Goal: Information Seeking & Learning: Find contact information

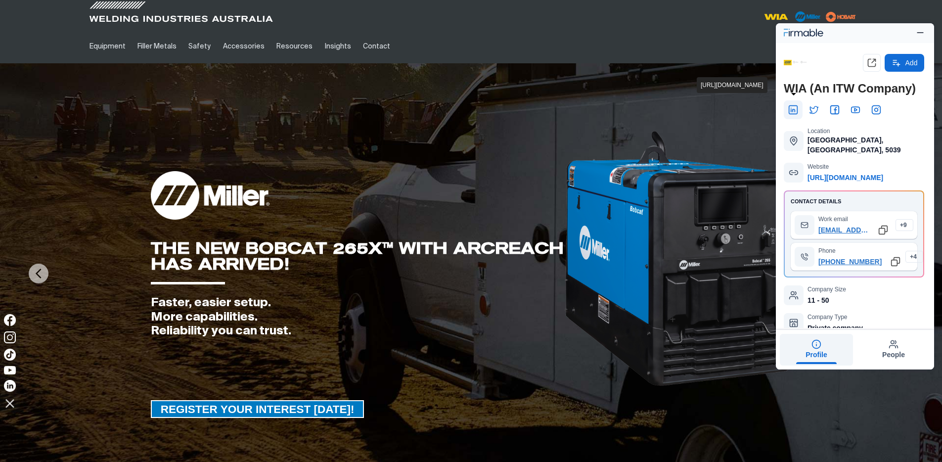
click at [793, 112] on icon at bounding box center [793, 110] width 10 height 10
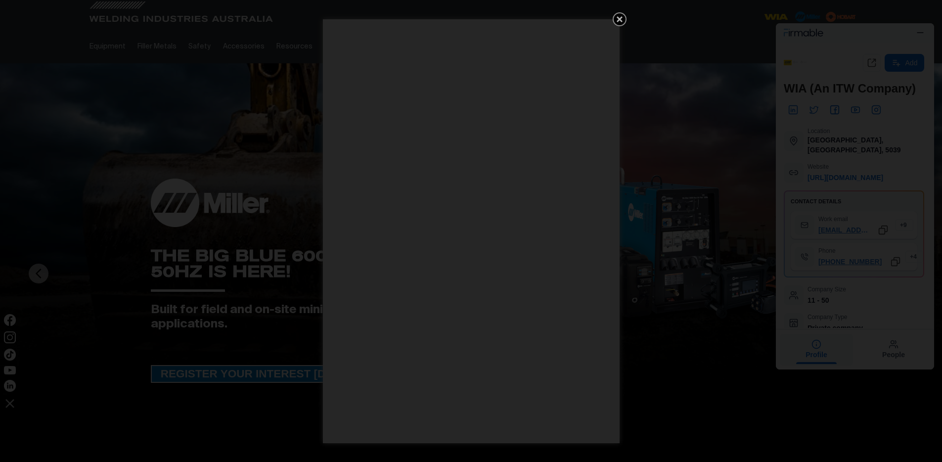
click at [621, 19] on icon "Get 5 WIA Welding Guides Free!" at bounding box center [619, 19] width 12 height 12
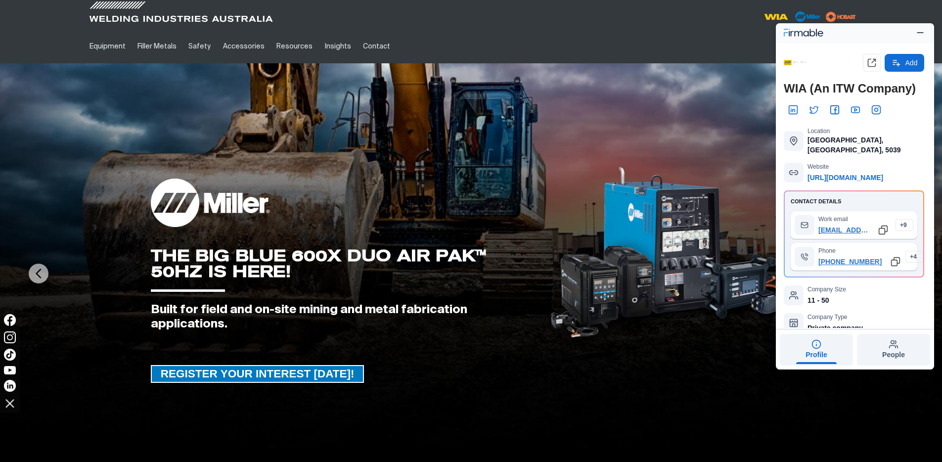
click at [897, 338] on button "People" at bounding box center [893, 350] width 73 height 32
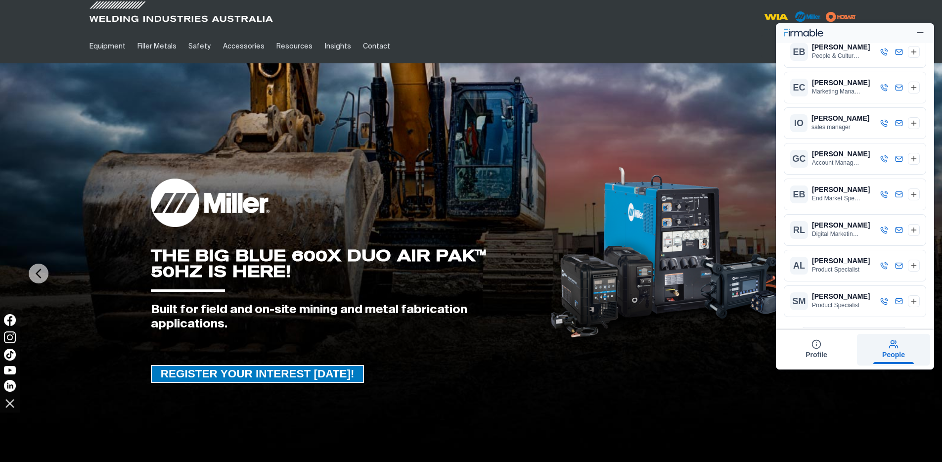
scroll to position [107, 0]
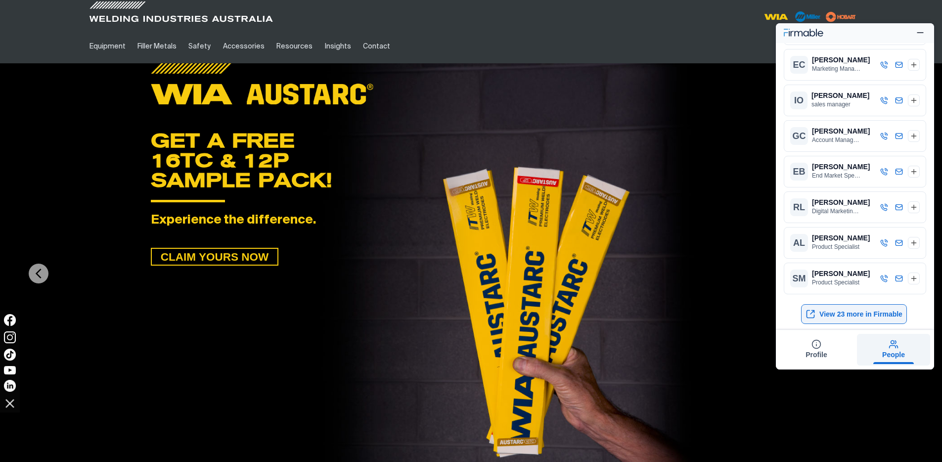
click at [873, 315] on button "View 23 more in Firmable" at bounding box center [854, 314] width 106 height 20
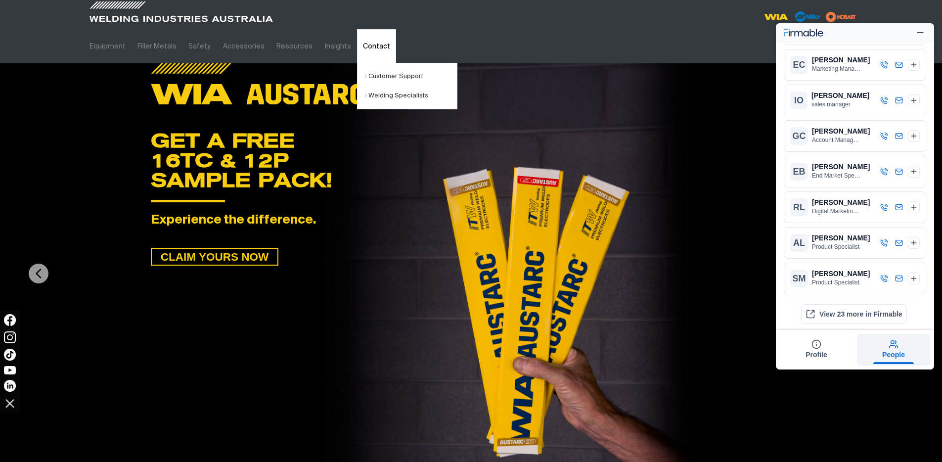
click at [370, 45] on link "Contact" at bounding box center [376, 46] width 39 height 34
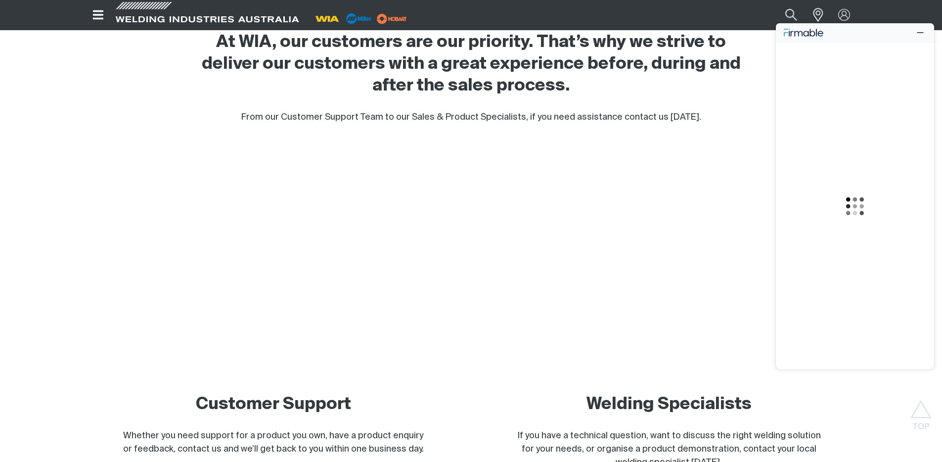
scroll to position [524, 0]
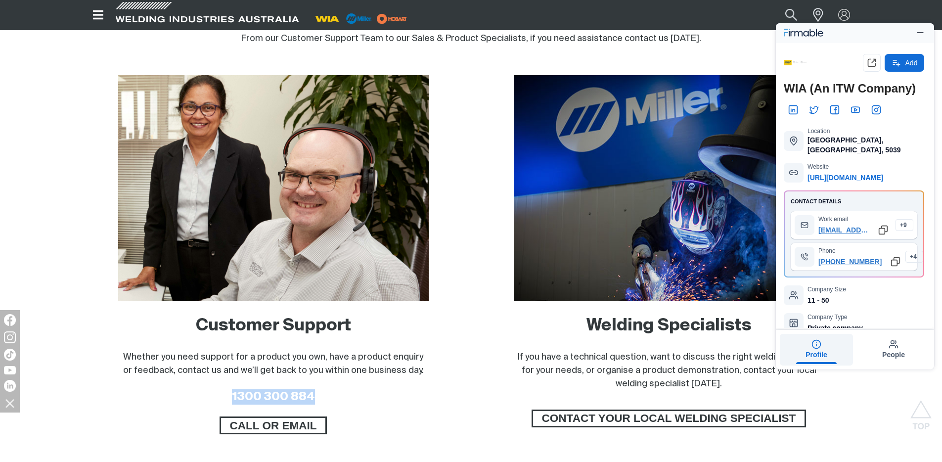
drag, startPoint x: 323, startPoint y: 397, endPoint x: 209, endPoint y: 397, distance: 113.7
click at [209, 397] on h3 "1300 300 884" at bounding box center [273, 396] width 310 height 15
copy link "1300 300 884"
